Goal: Information Seeking & Learning: Learn about a topic

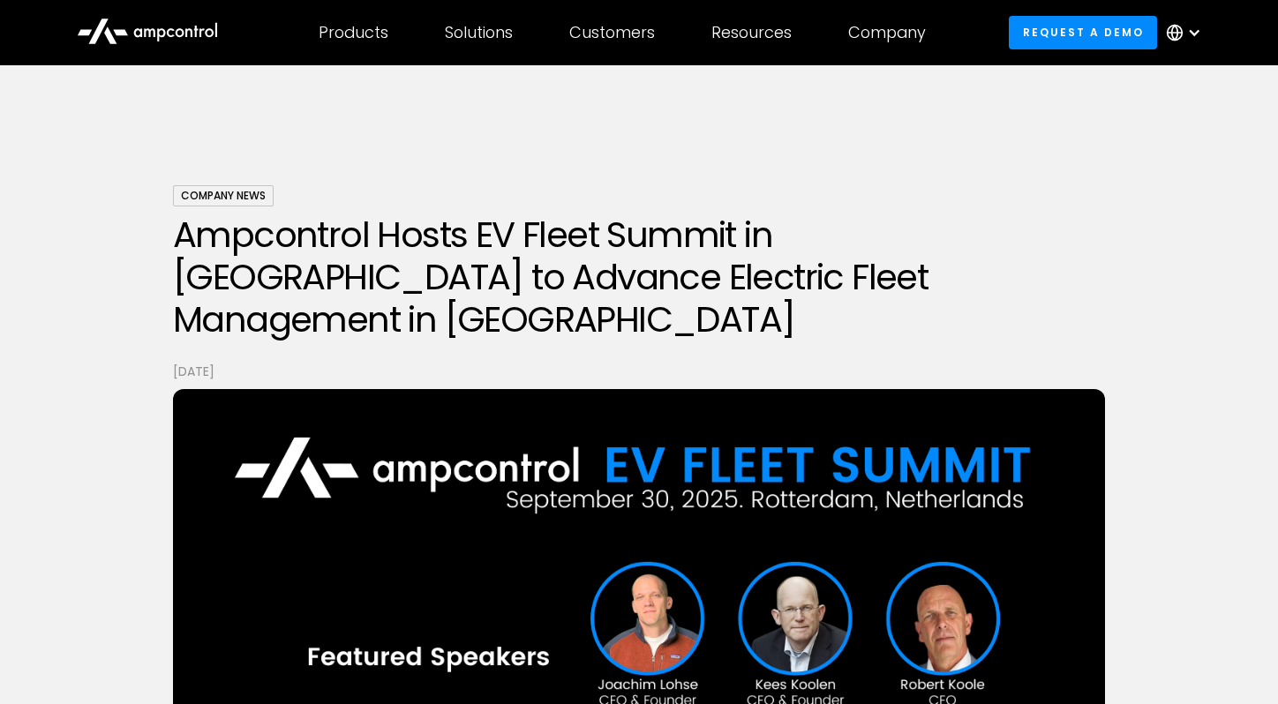
scroll to position [538, 0]
